Goal: Task Accomplishment & Management: Complete application form

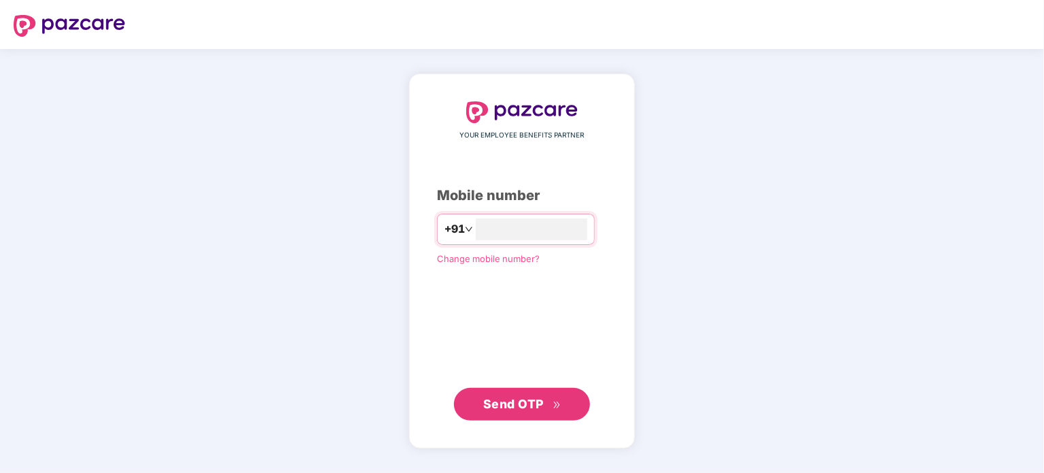
type input "**********"
click at [508, 397] on span "Send OTP" at bounding box center [513, 404] width 61 height 14
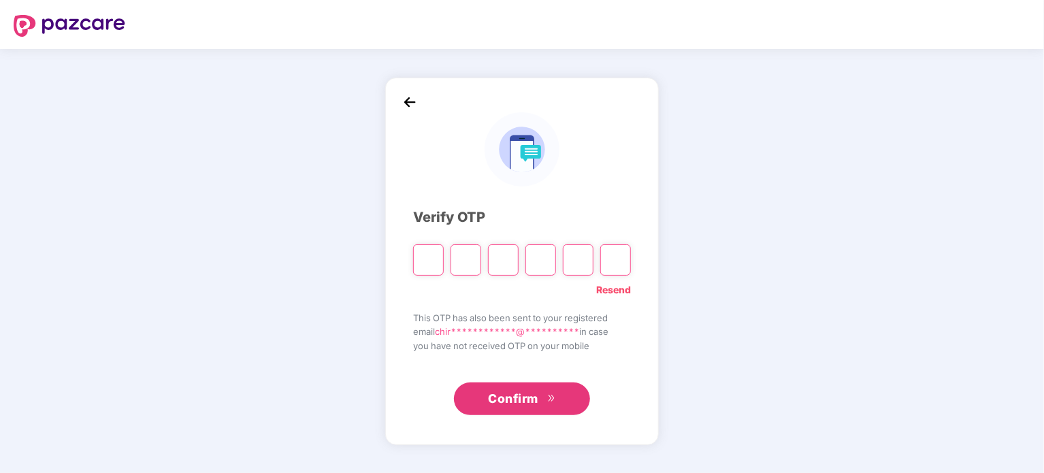
click at [430, 261] on input "Please enter verification code. Digit 1" at bounding box center [428, 259] width 31 height 31
type input "*"
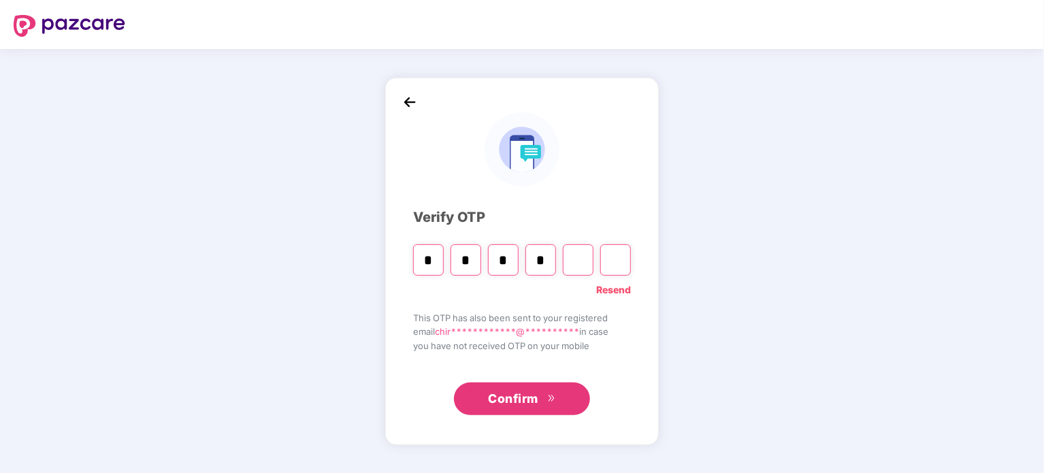
type input "*"
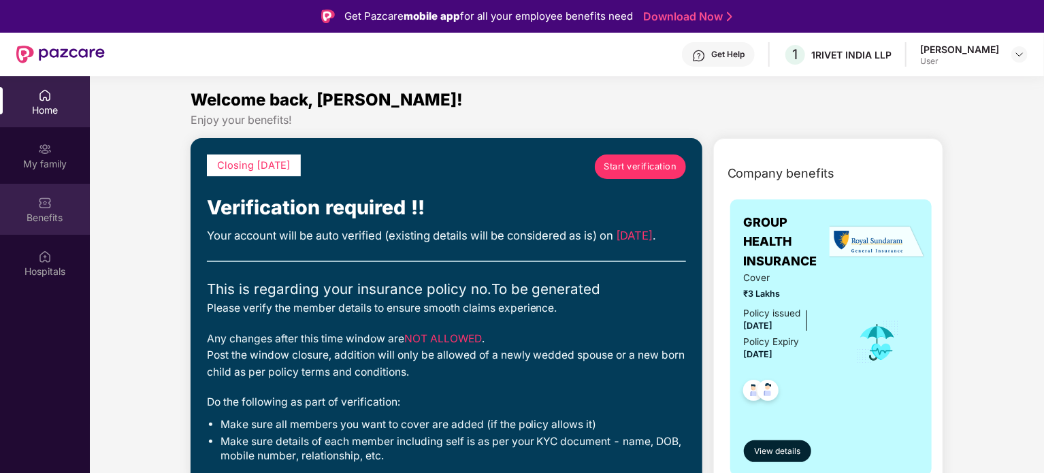
click at [50, 216] on div "Benefits" at bounding box center [45, 218] width 90 height 14
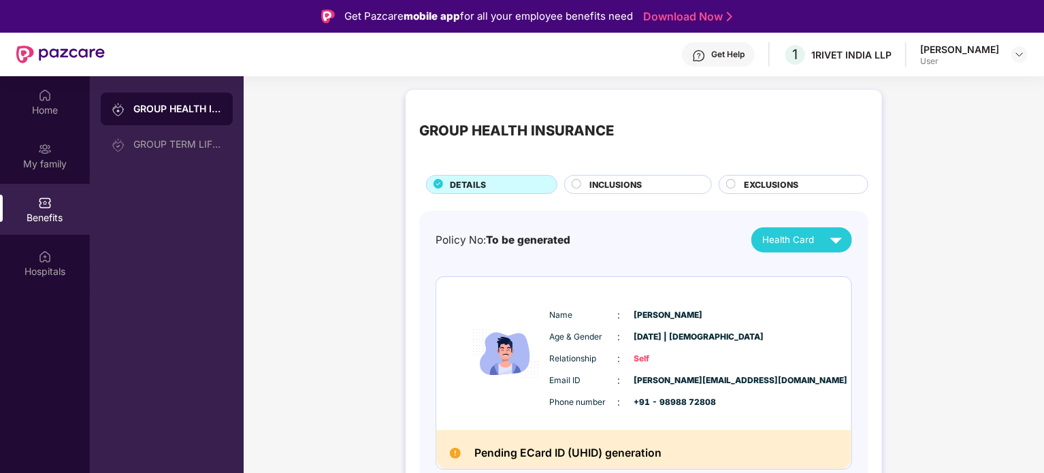
click at [607, 186] on span "INCLUSIONS" at bounding box center [615, 184] width 52 height 13
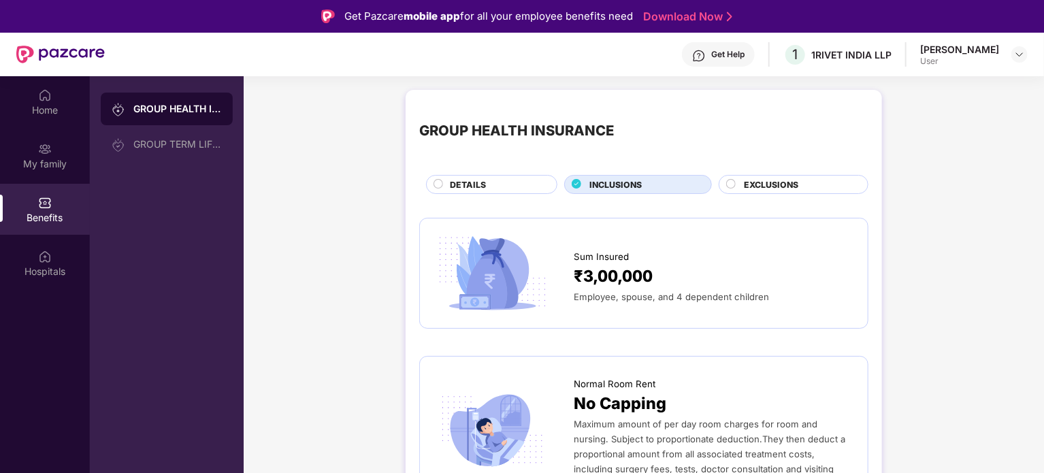
click at [478, 190] on span "DETAILS" at bounding box center [468, 184] width 36 height 13
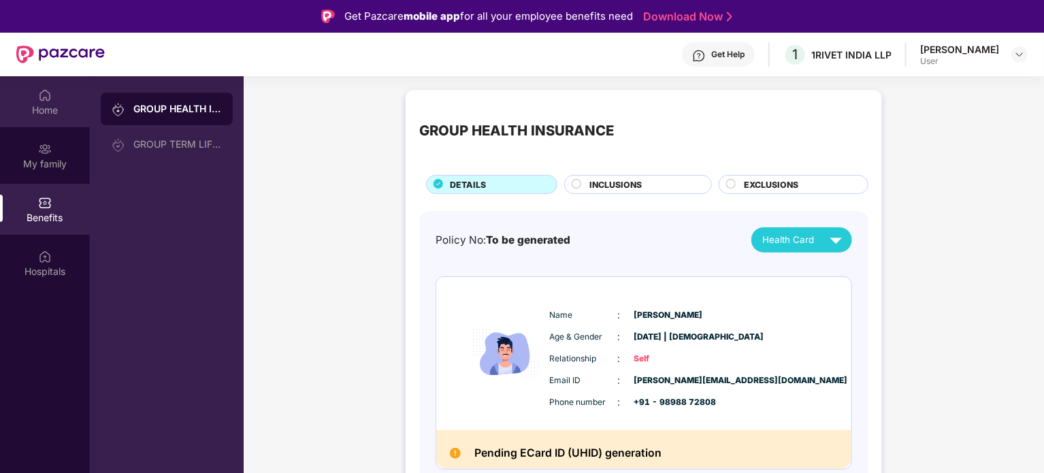
click at [35, 104] on div "Home" at bounding box center [45, 110] width 90 height 14
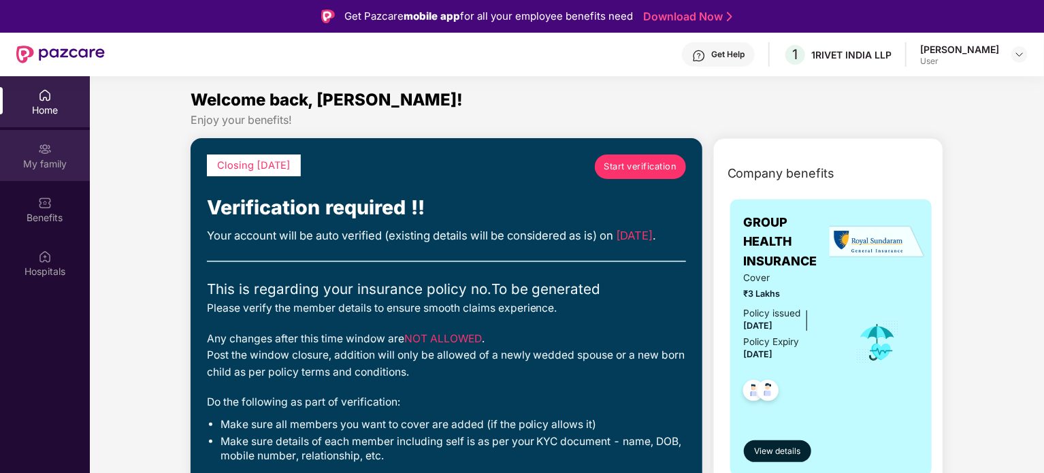
click at [53, 158] on div "My family" at bounding box center [45, 164] width 90 height 14
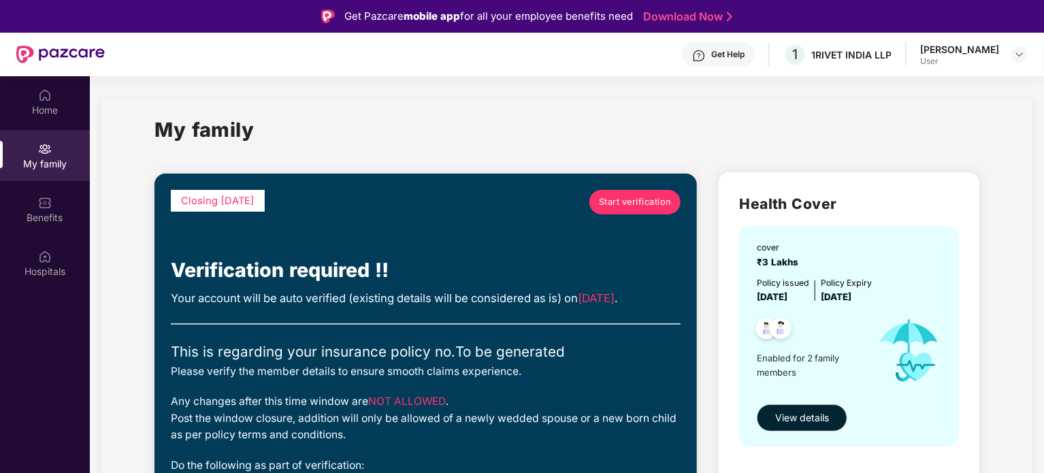
click at [604, 201] on span "Start verification" at bounding box center [635, 202] width 73 height 14
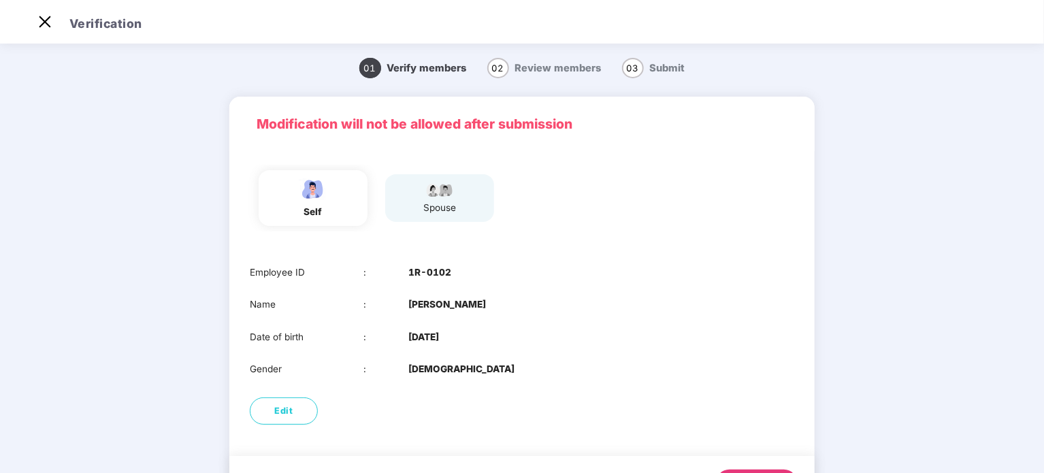
scroll to position [69, 0]
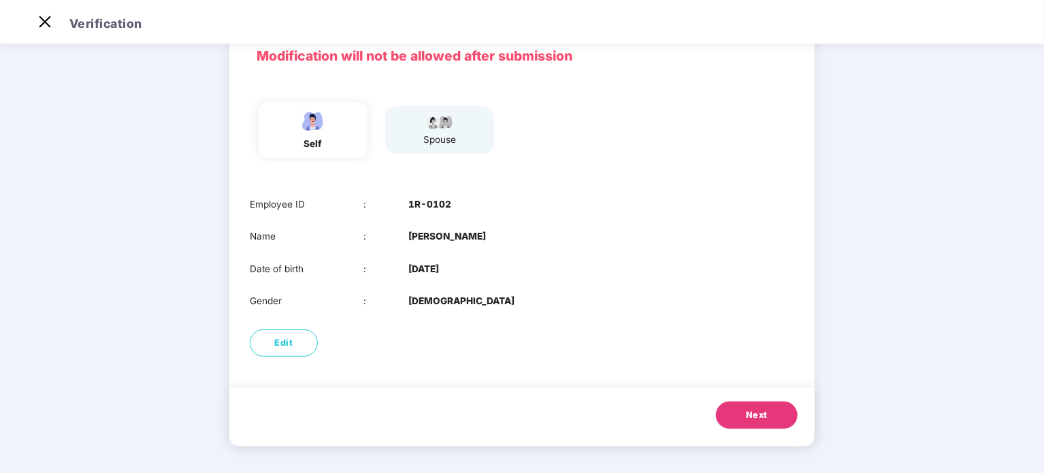
click at [744, 415] on button "Next" at bounding box center [757, 414] width 82 height 27
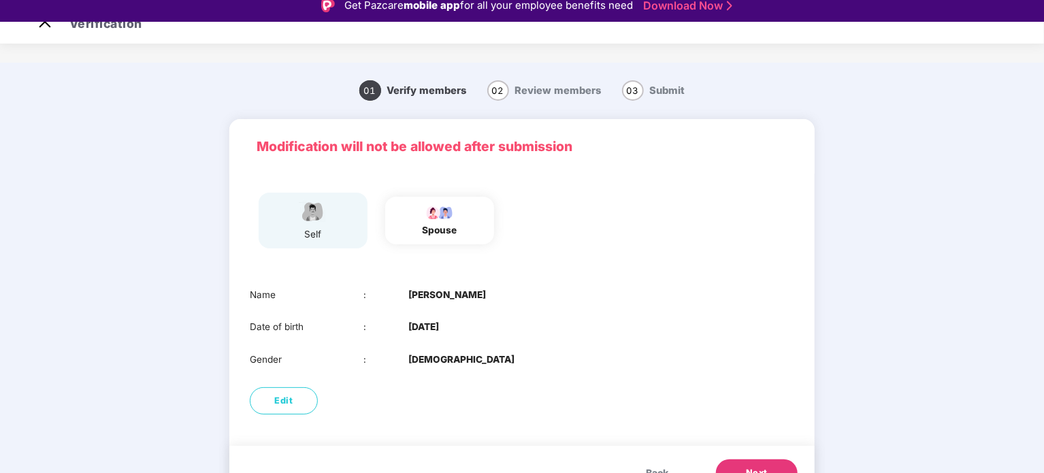
scroll to position [0, 0]
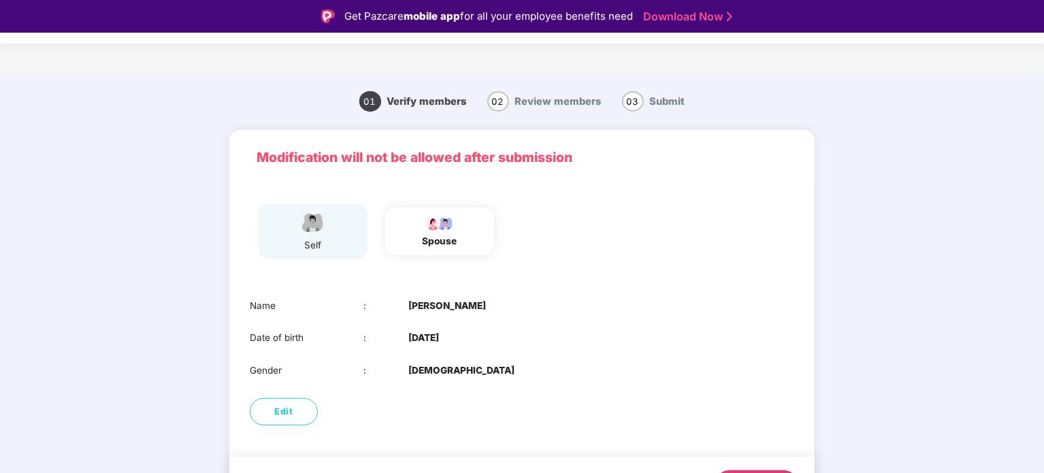
click at [432, 238] on div "spouse" at bounding box center [440, 241] width 35 height 14
click at [276, 404] on button "Edit" at bounding box center [284, 411] width 68 height 27
select select "******"
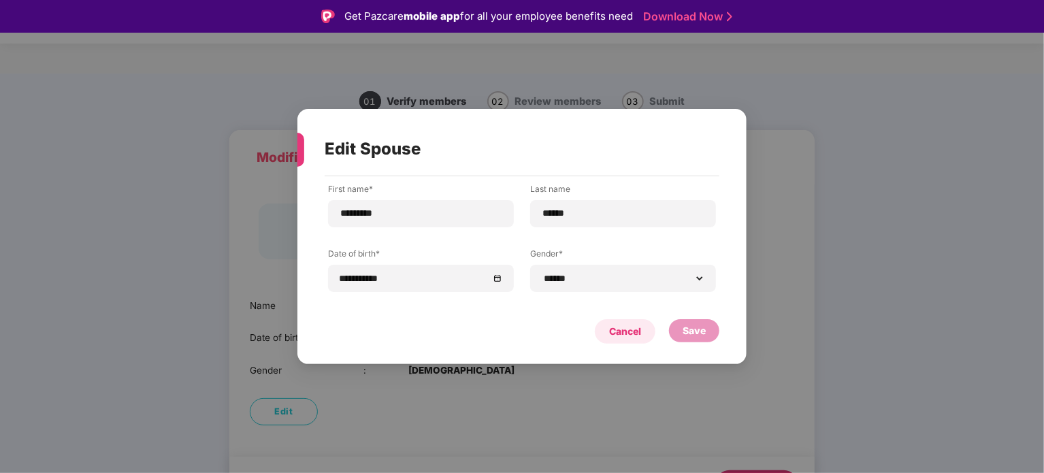
click at [607, 334] on div "Cancel" at bounding box center [625, 331] width 61 height 24
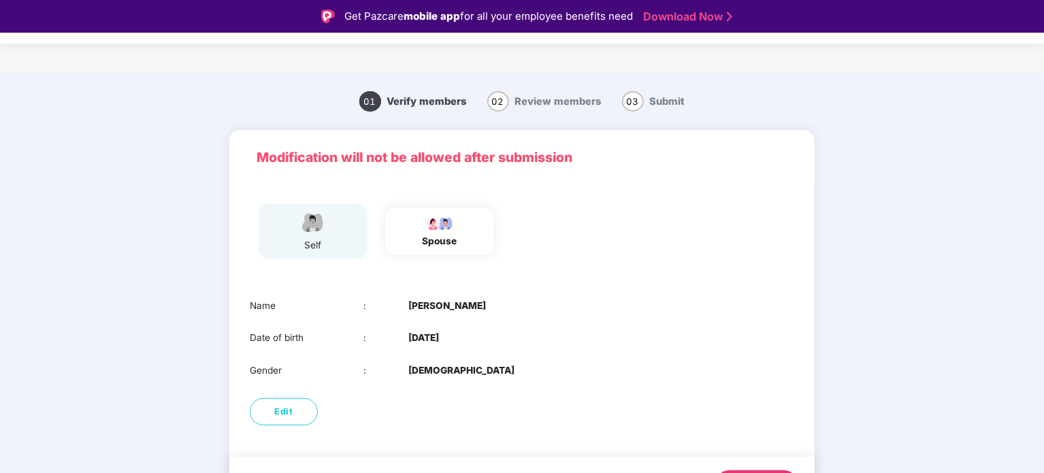
scroll to position [37, 0]
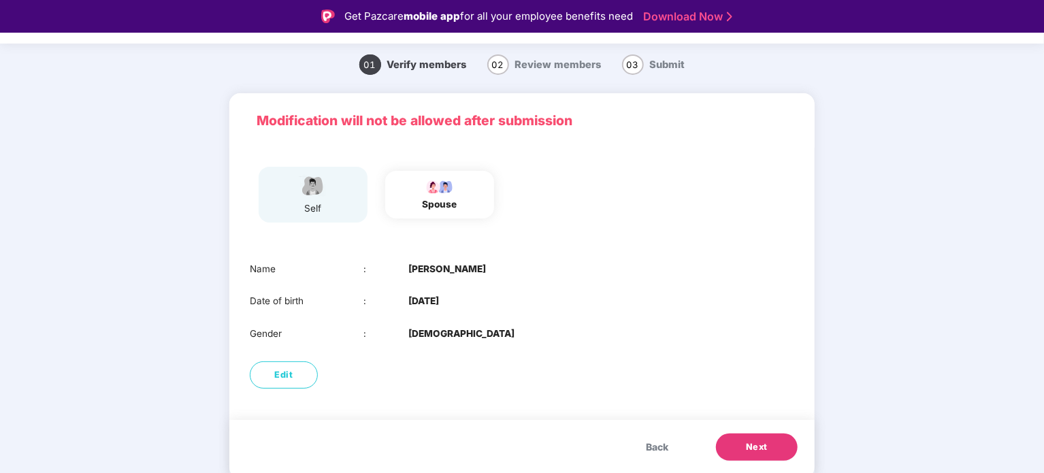
click at [752, 450] on span "Next" at bounding box center [757, 447] width 22 height 14
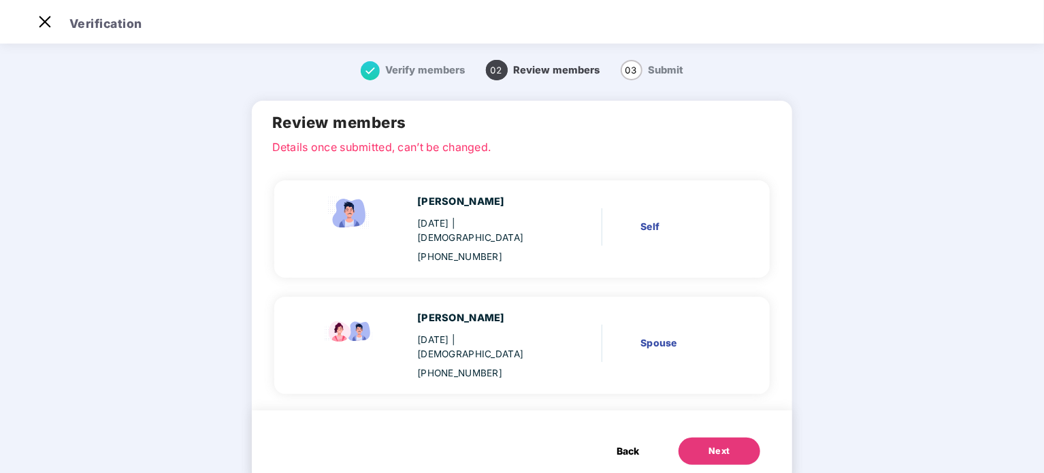
scroll to position [22, 0]
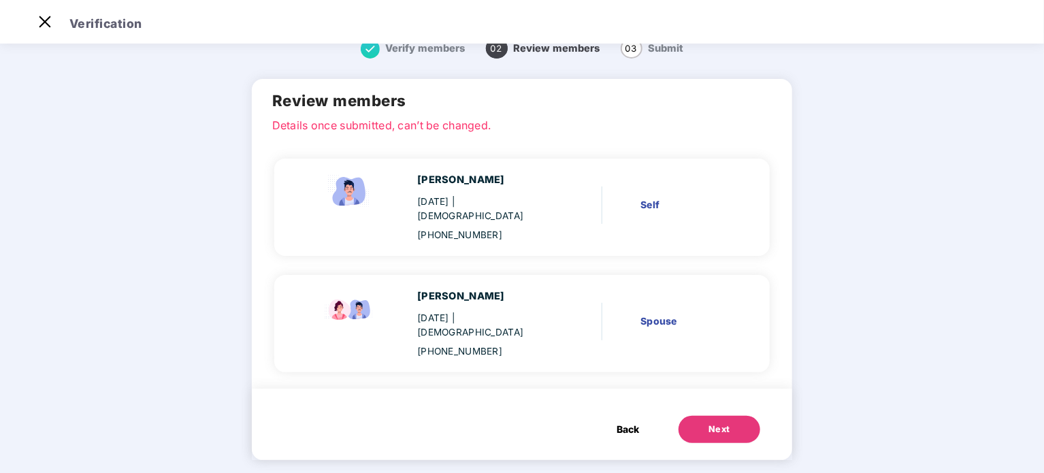
click at [697, 416] on button "Next" at bounding box center [719, 429] width 82 height 27
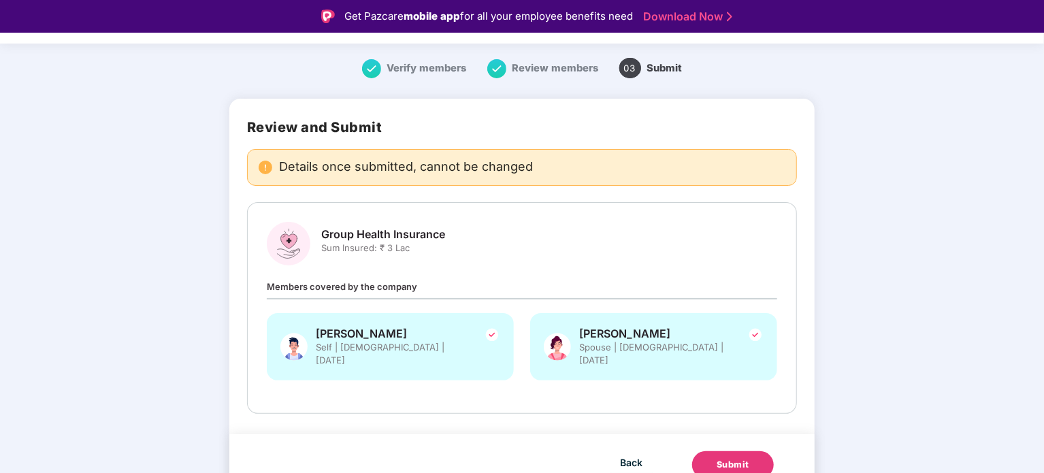
scroll to position [38, 0]
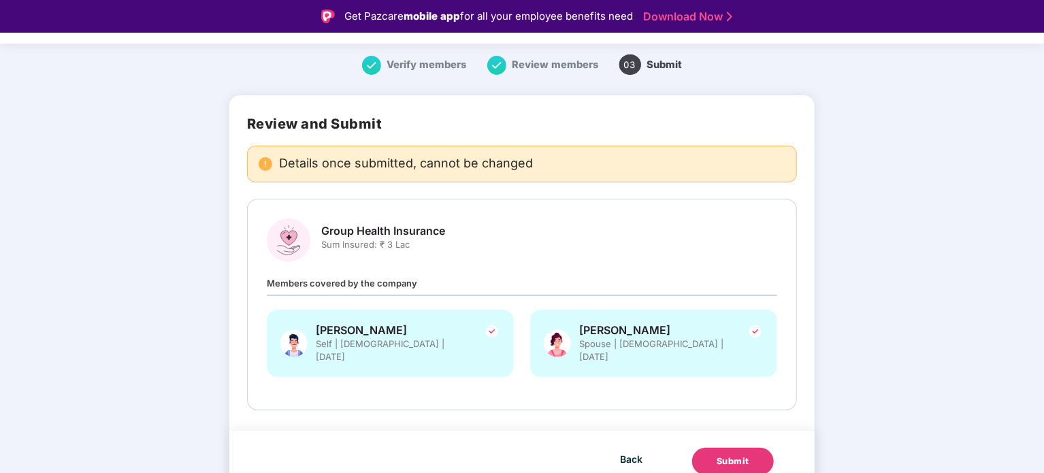
click at [732, 455] on div "Submit" at bounding box center [733, 462] width 33 height 14
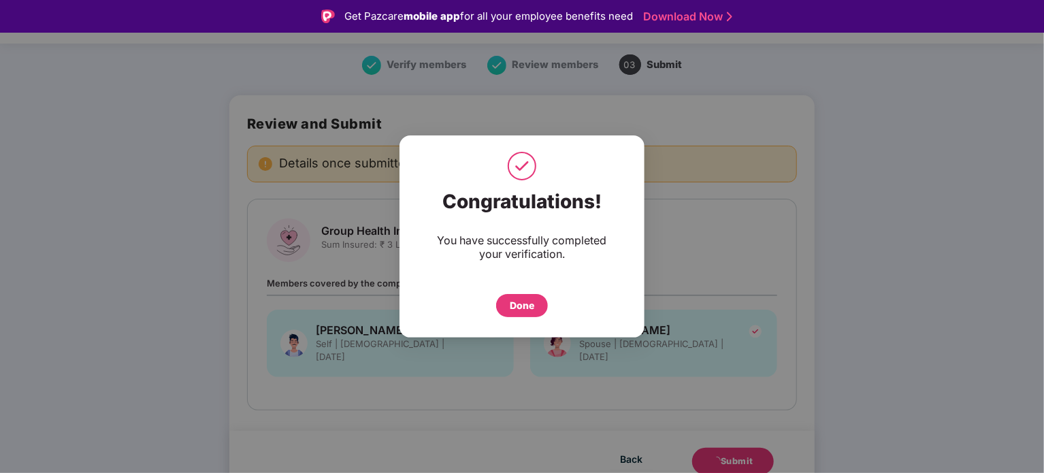
click at [527, 301] on div "Done" at bounding box center [522, 305] width 24 height 15
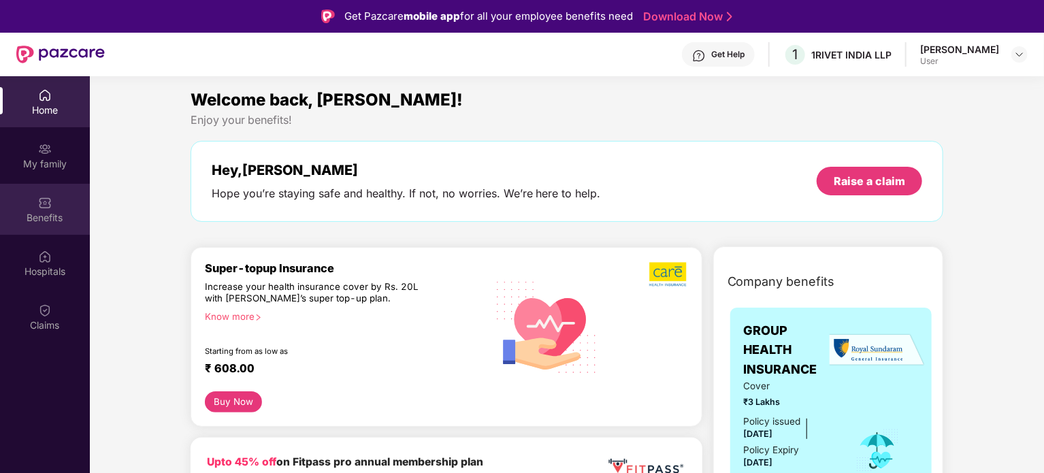
click at [49, 210] on div "Benefits" at bounding box center [45, 209] width 90 height 51
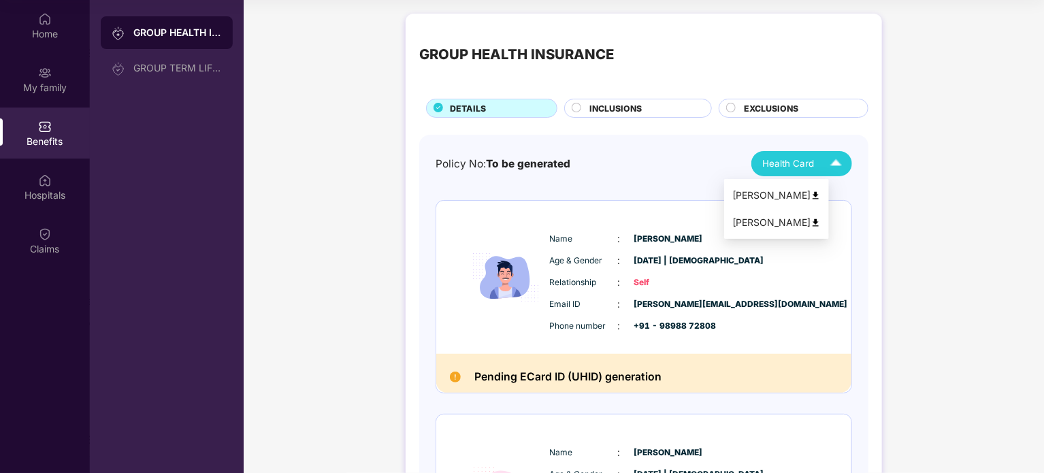
click at [802, 155] on div "Health Card" at bounding box center [805, 164] width 86 height 24
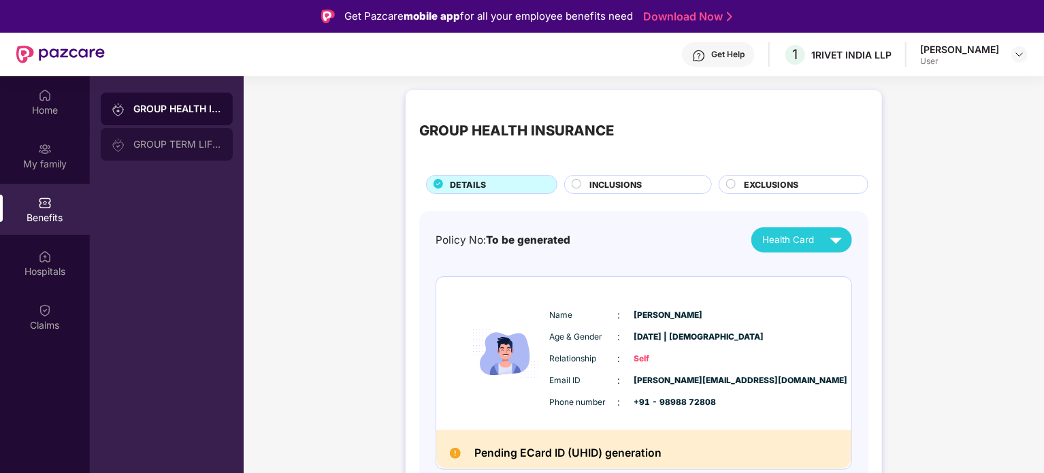
click at [123, 135] on div "GROUP TERM LIFE INSURANCE" at bounding box center [167, 144] width 132 height 33
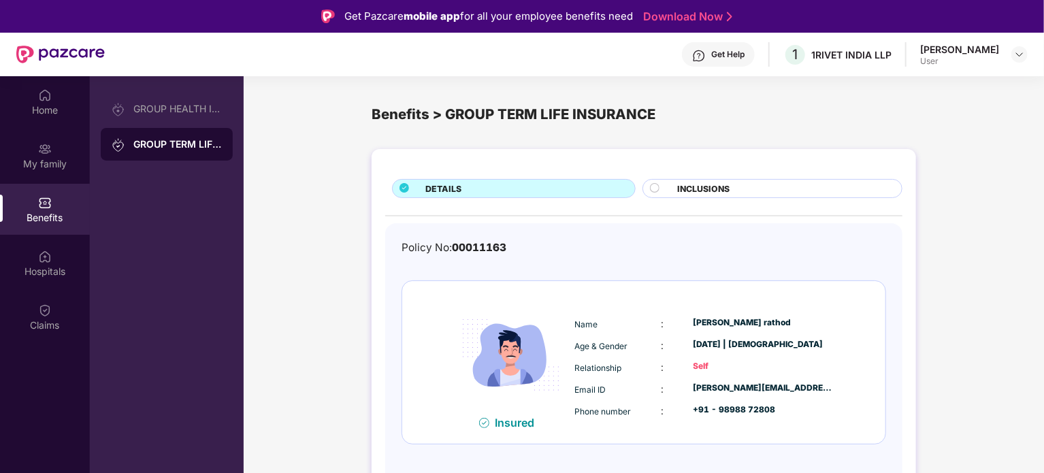
click at [692, 191] on span "INCLUSIONS" at bounding box center [703, 188] width 52 height 13
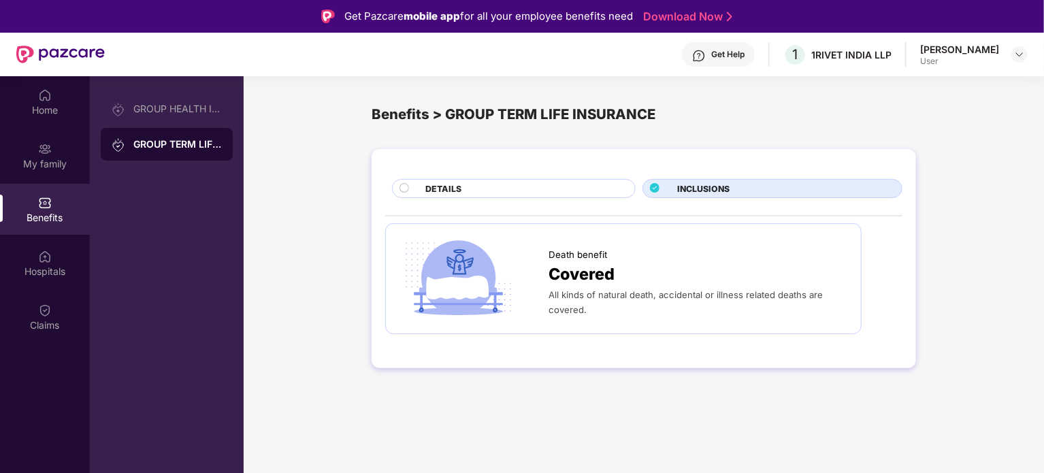
click at [506, 183] on div "DETAILS" at bounding box center [523, 189] width 210 height 15
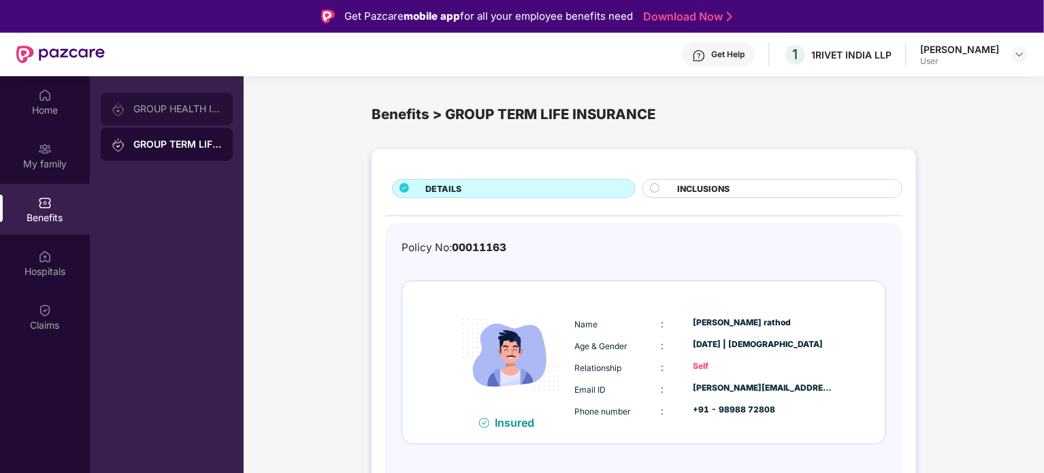
click at [178, 110] on div "GROUP HEALTH INSURANCE" at bounding box center [177, 108] width 88 height 11
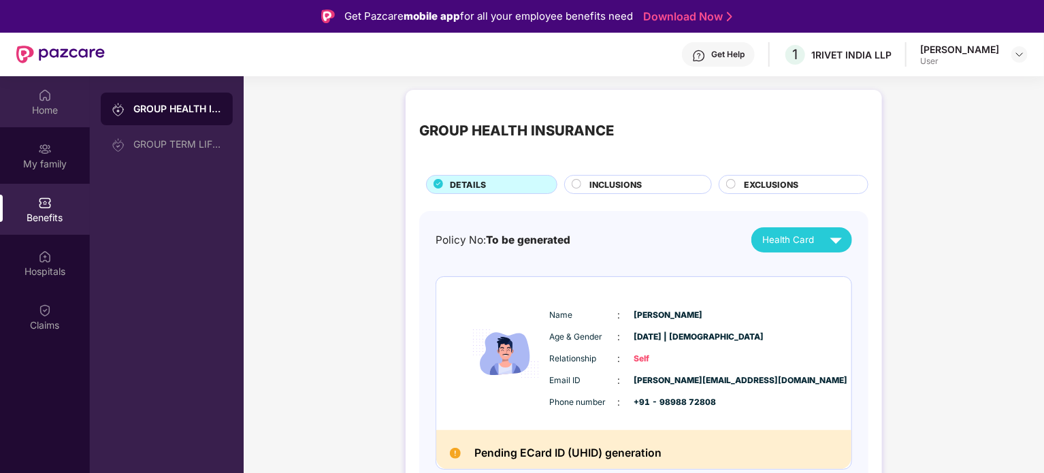
click at [60, 116] on div "Home" at bounding box center [45, 101] width 90 height 51
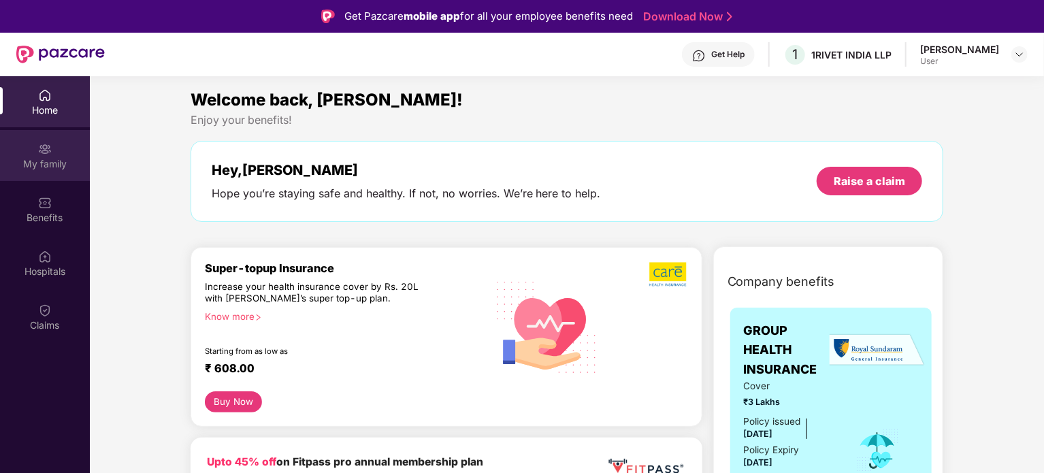
click at [54, 156] on div "My family" at bounding box center [45, 155] width 90 height 51
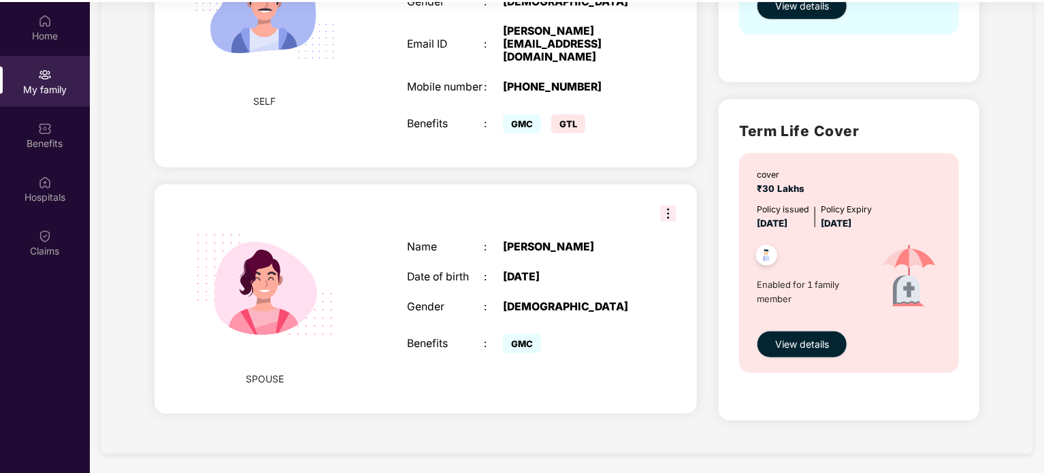
scroll to position [76, 0]
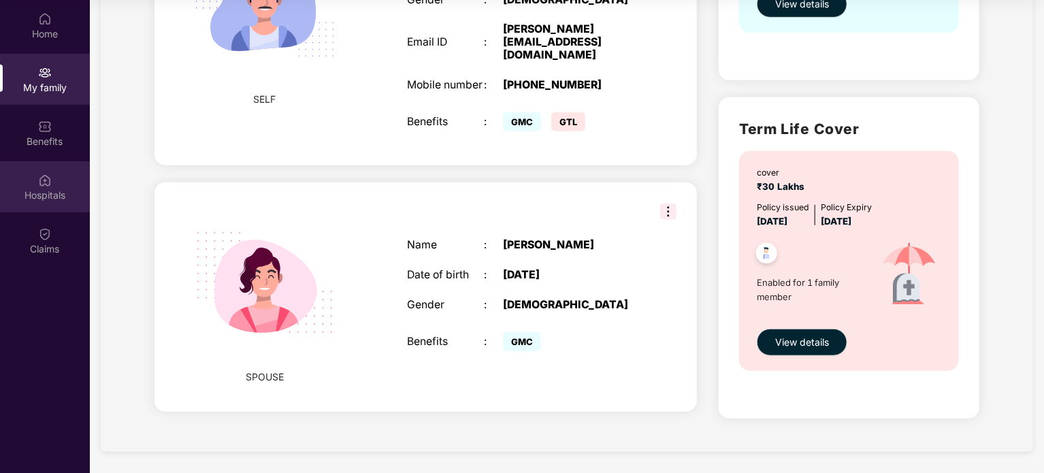
click at [60, 193] on div "Hospitals" at bounding box center [45, 195] width 90 height 14
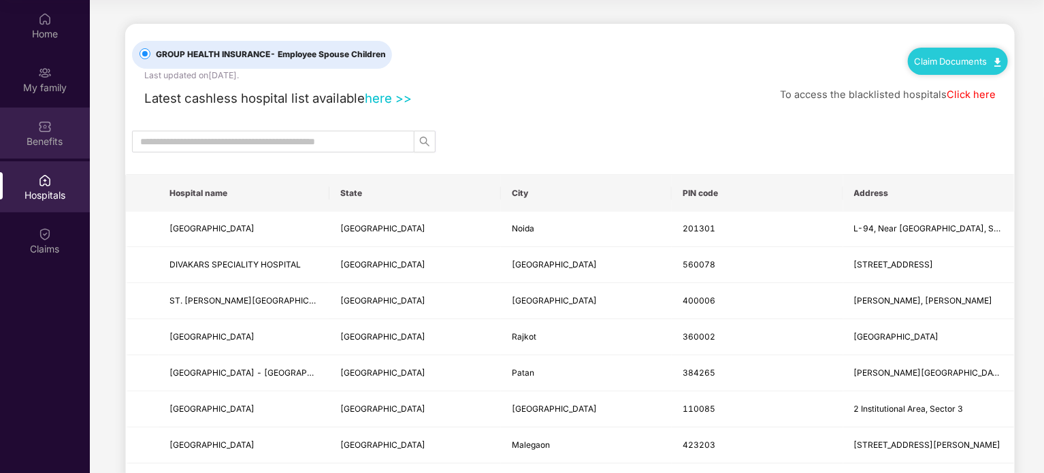
click at [60, 149] on div "Benefits" at bounding box center [45, 133] width 90 height 51
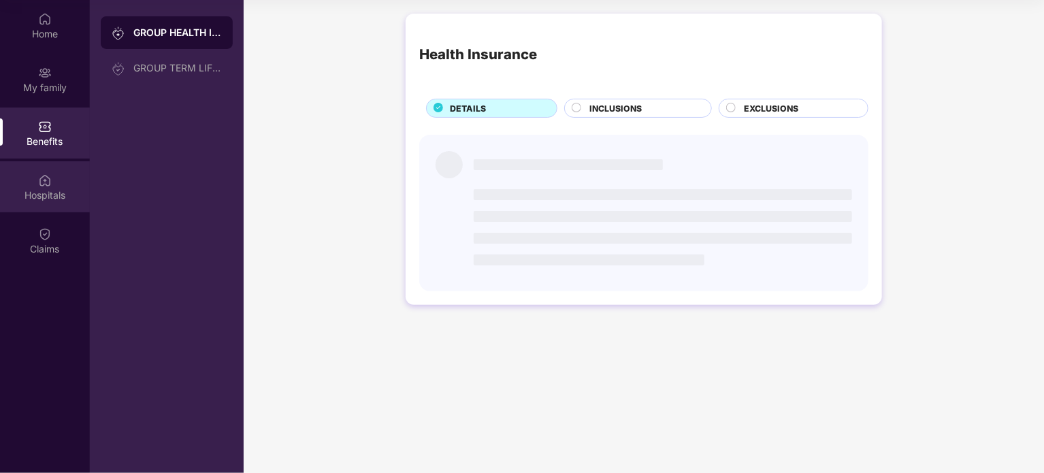
click at [59, 201] on div "Hospitals" at bounding box center [45, 195] width 90 height 14
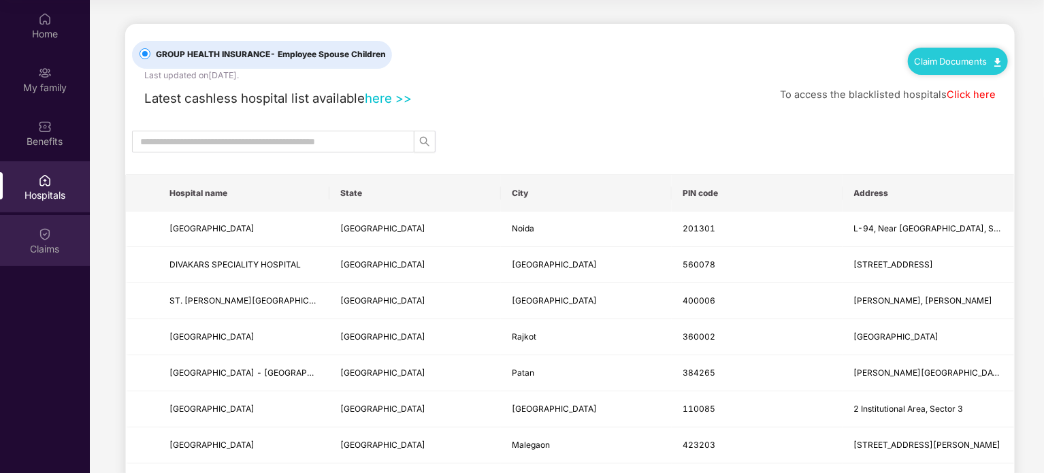
click at [65, 230] on div "Claims" at bounding box center [45, 240] width 90 height 51
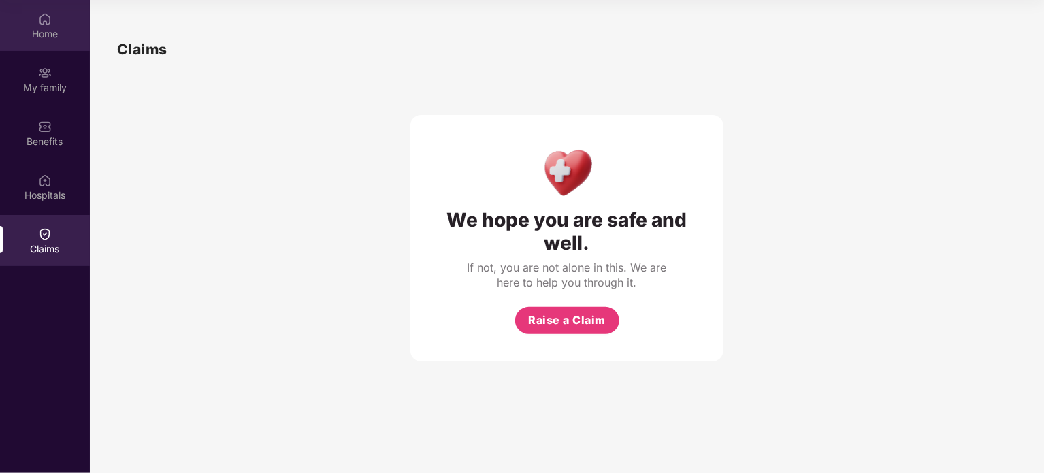
click at [56, 25] on div "Home" at bounding box center [45, 25] width 90 height 51
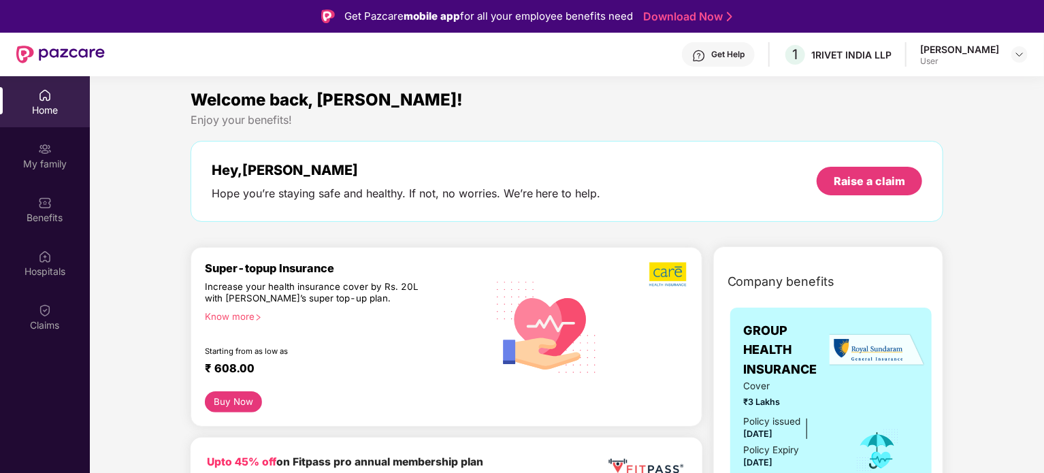
click at [976, 51] on div "[PERSON_NAME]" at bounding box center [959, 49] width 79 height 13
click at [1019, 53] on img at bounding box center [1019, 54] width 11 height 11
